Goal: Information Seeking & Learning: Check status

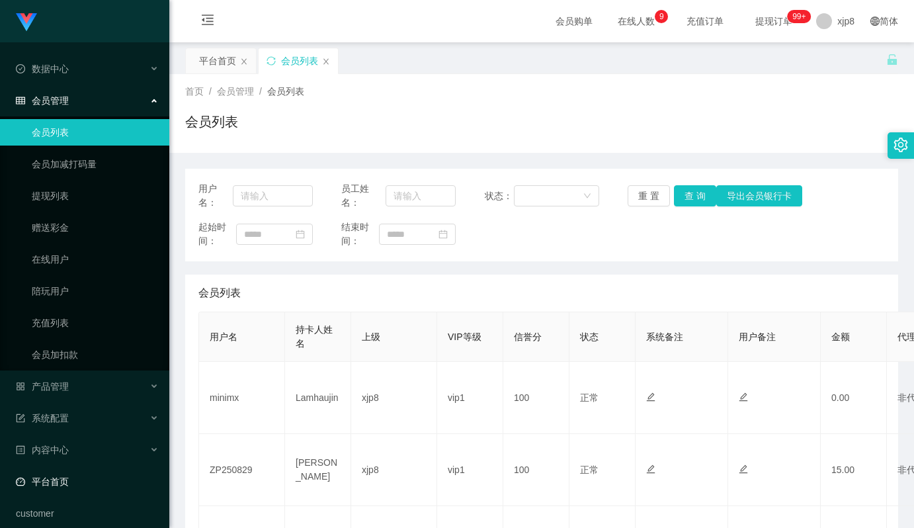
click at [58, 478] on link "平台首页" at bounding box center [87, 481] width 143 height 26
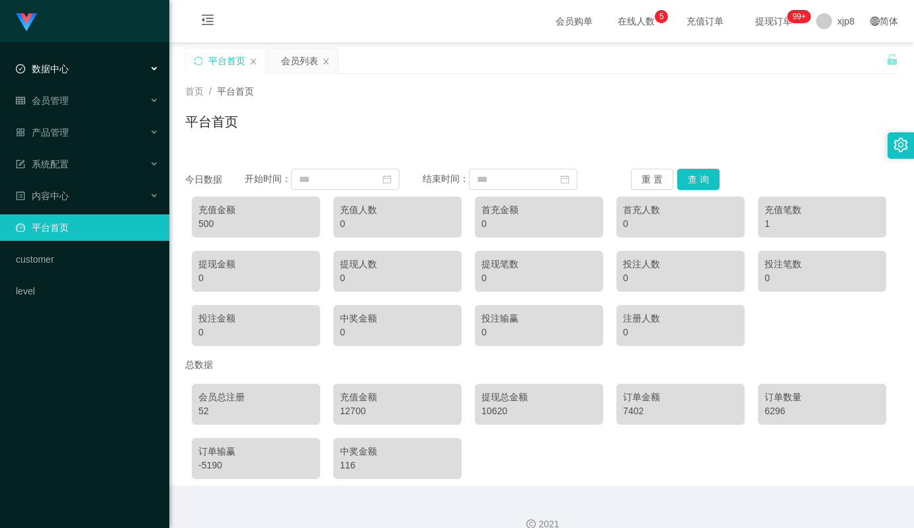
click at [88, 77] on div "数据中心" at bounding box center [84, 69] width 169 height 26
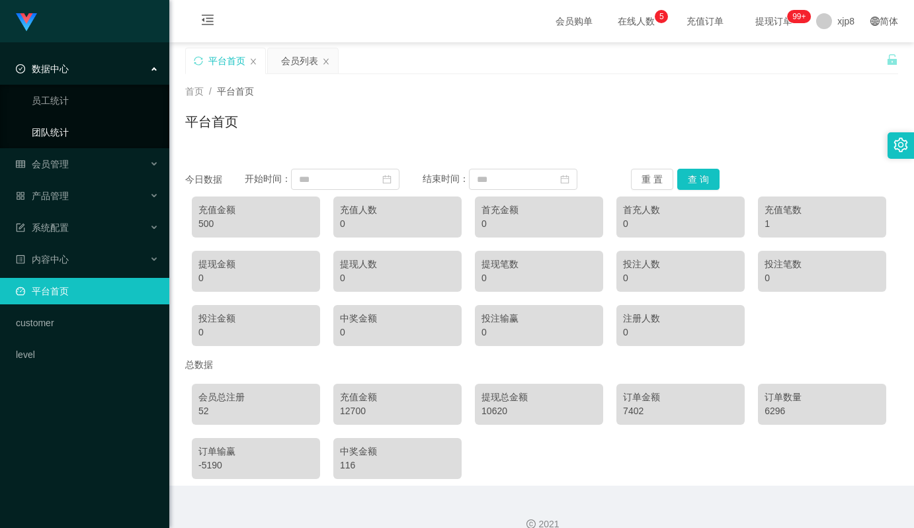
click at [67, 132] on link "团队统计" at bounding box center [95, 132] width 127 height 26
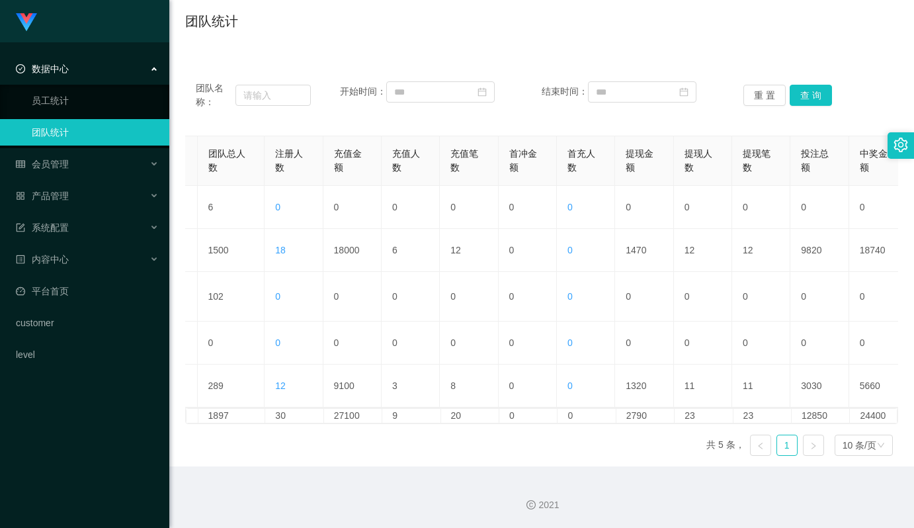
scroll to position [0, 3]
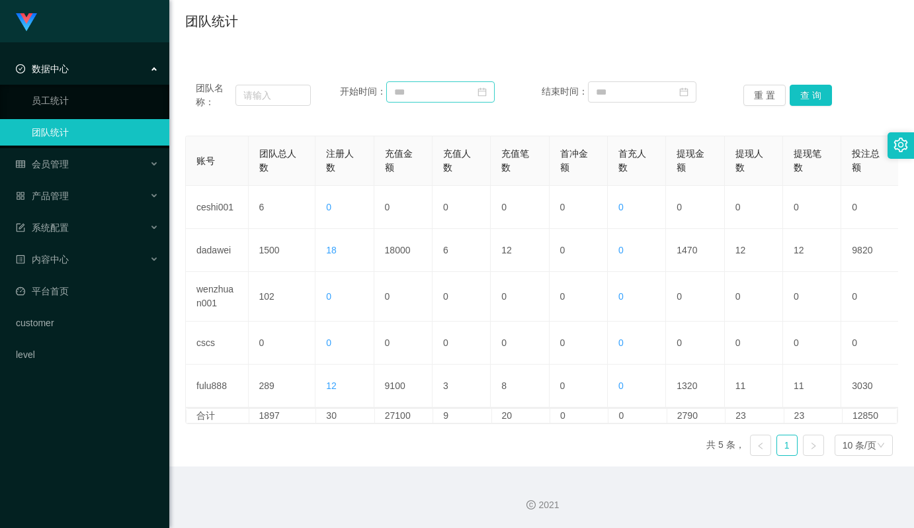
click at [487, 88] on icon "图标: calendar" at bounding box center [482, 92] width 9 height 9
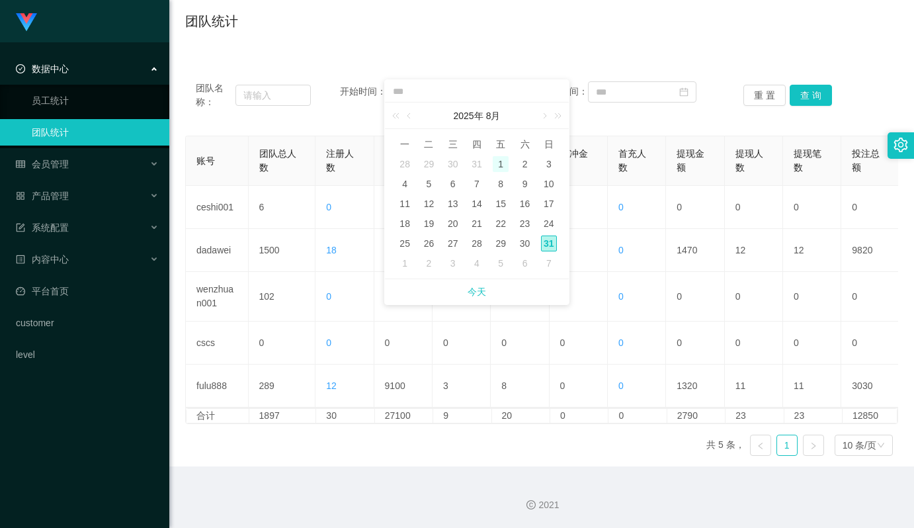
click at [508, 156] on div "1" at bounding box center [500, 164] width 16 height 16
type input "**********"
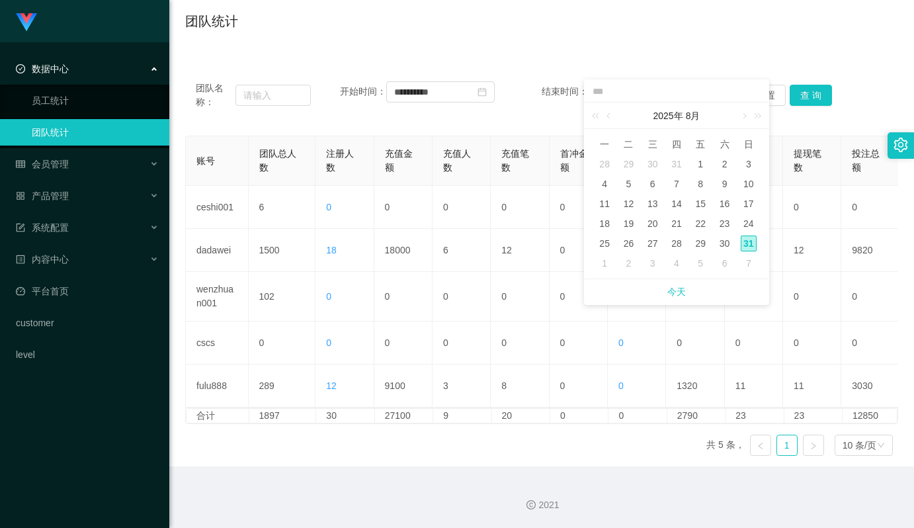
click at [750, 235] on div "31" at bounding box center [748, 243] width 16 height 16
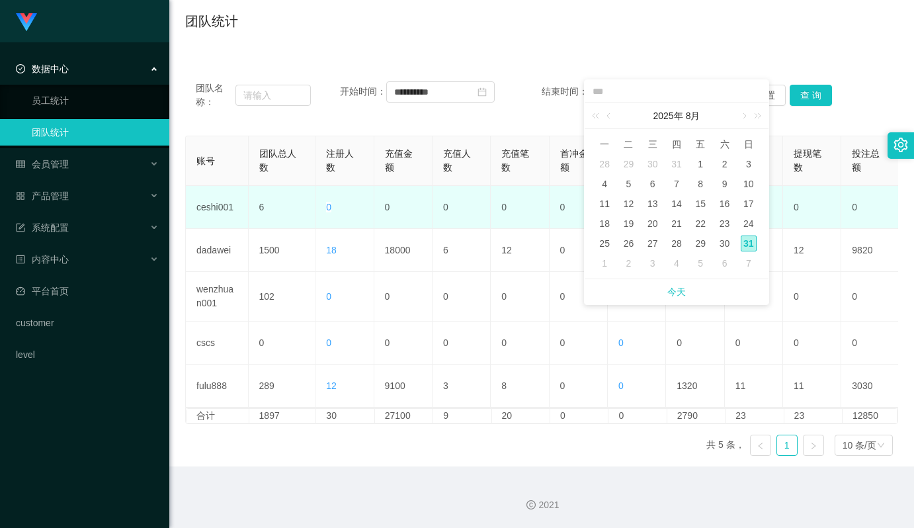
type input "**********"
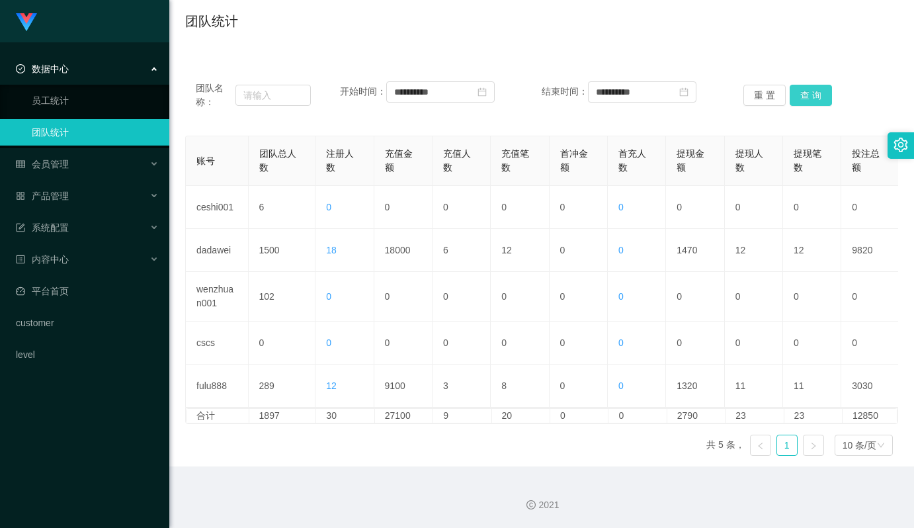
click at [812, 89] on button "查 询" at bounding box center [810, 95] width 42 height 21
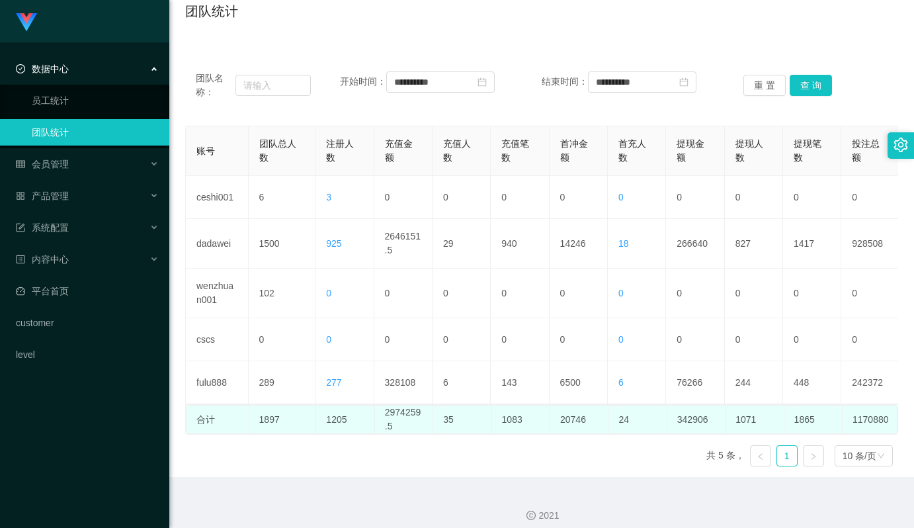
click at [409, 428] on td "2974259.5" at bounding box center [404, 419] width 58 height 28
click at [401, 426] on td "2974259.5" at bounding box center [404, 419] width 58 height 28
click at [398, 424] on td "2974259.5" at bounding box center [404, 419] width 58 height 28
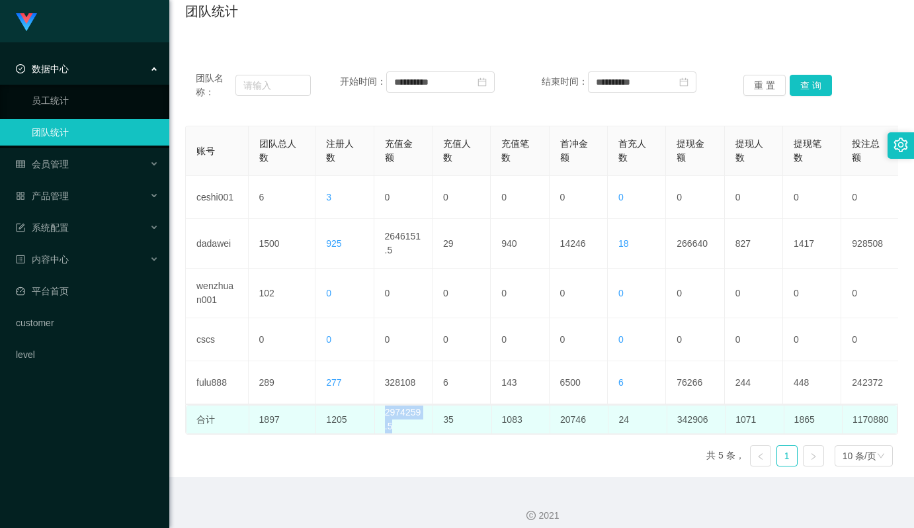
click at [398, 424] on td "2974259.5" at bounding box center [404, 419] width 58 height 28
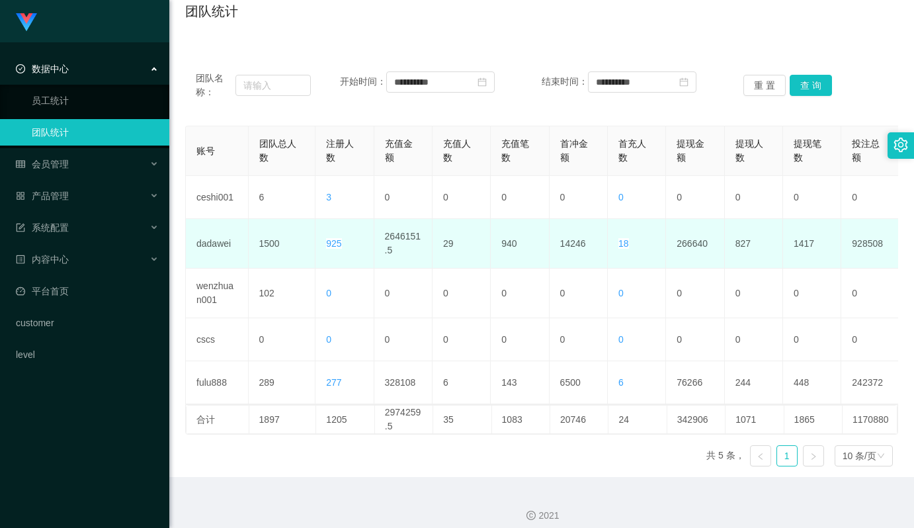
click at [385, 235] on td "2646151.5" at bounding box center [403, 244] width 58 height 50
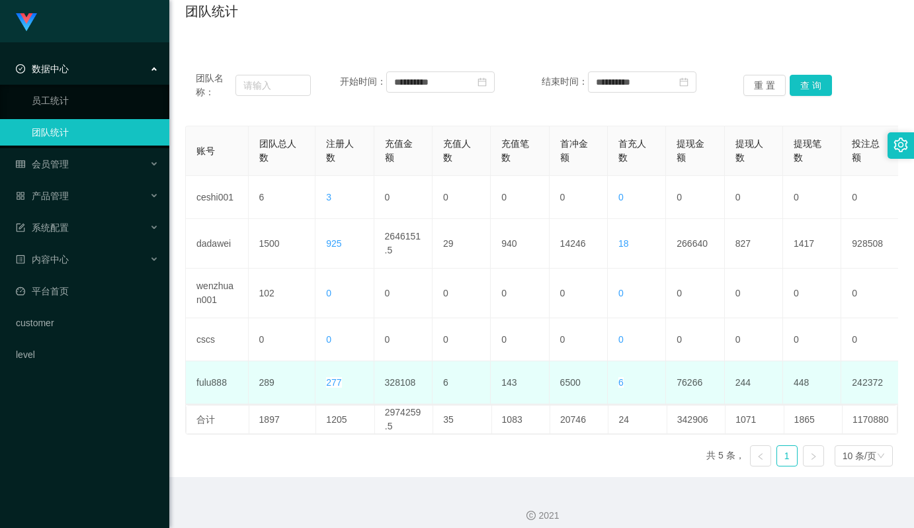
click at [398, 384] on td "328108" at bounding box center [403, 382] width 58 height 43
click at [407, 383] on td "328108" at bounding box center [403, 382] width 58 height 43
click at [396, 387] on td "328108" at bounding box center [403, 382] width 58 height 43
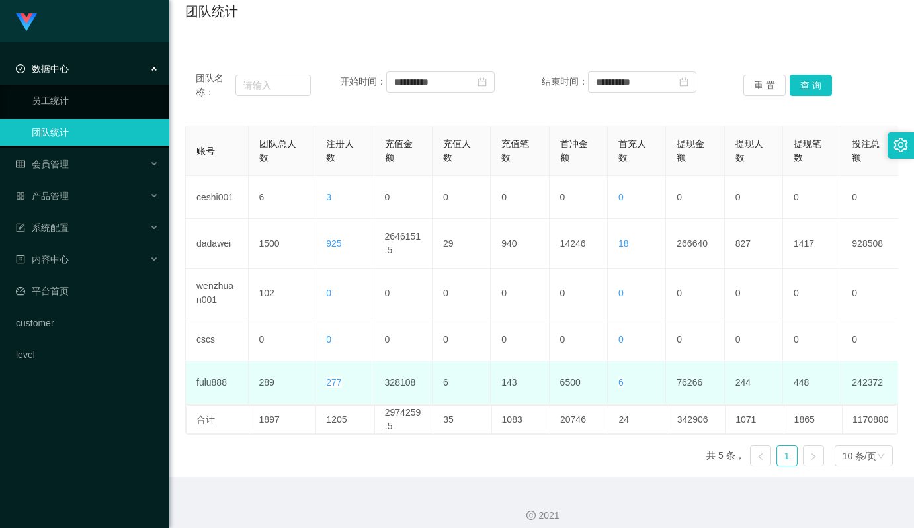
click at [393, 382] on td "328108" at bounding box center [403, 382] width 58 height 43
click at [567, 383] on td "6500" at bounding box center [578, 382] width 58 height 43
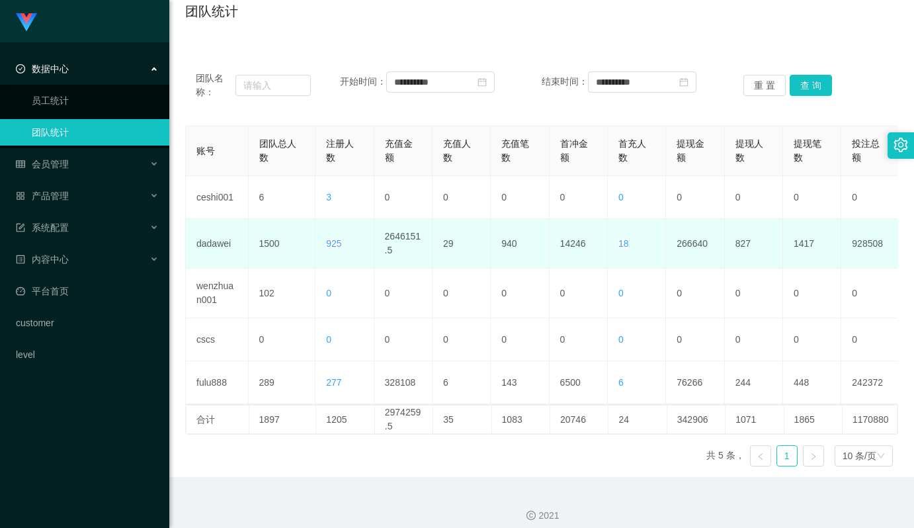
click at [569, 248] on td "14246" at bounding box center [578, 244] width 58 height 50
click at [506, 245] on td "940" at bounding box center [520, 244] width 58 height 50
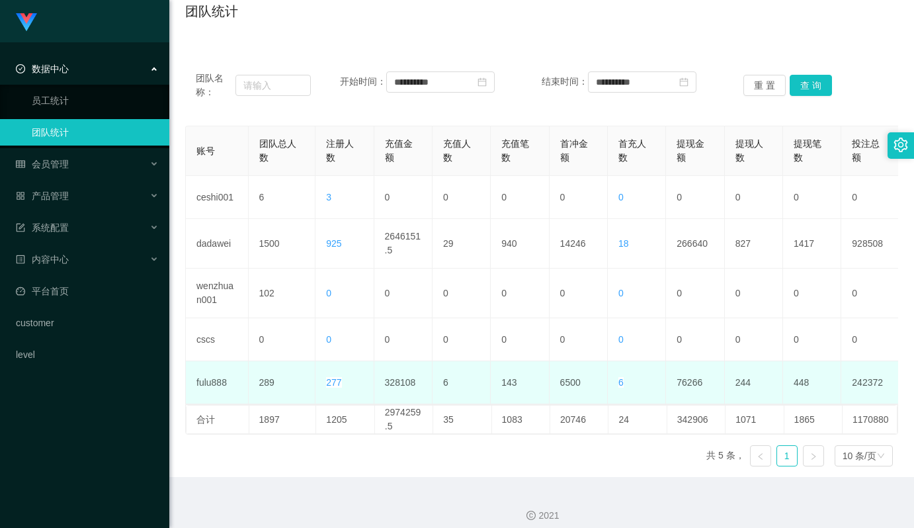
click at [513, 382] on td "143" at bounding box center [520, 382] width 58 height 43
click at [690, 383] on td "76266" at bounding box center [695, 382] width 58 height 43
